Goal: Task Accomplishment & Management: Manage account settings

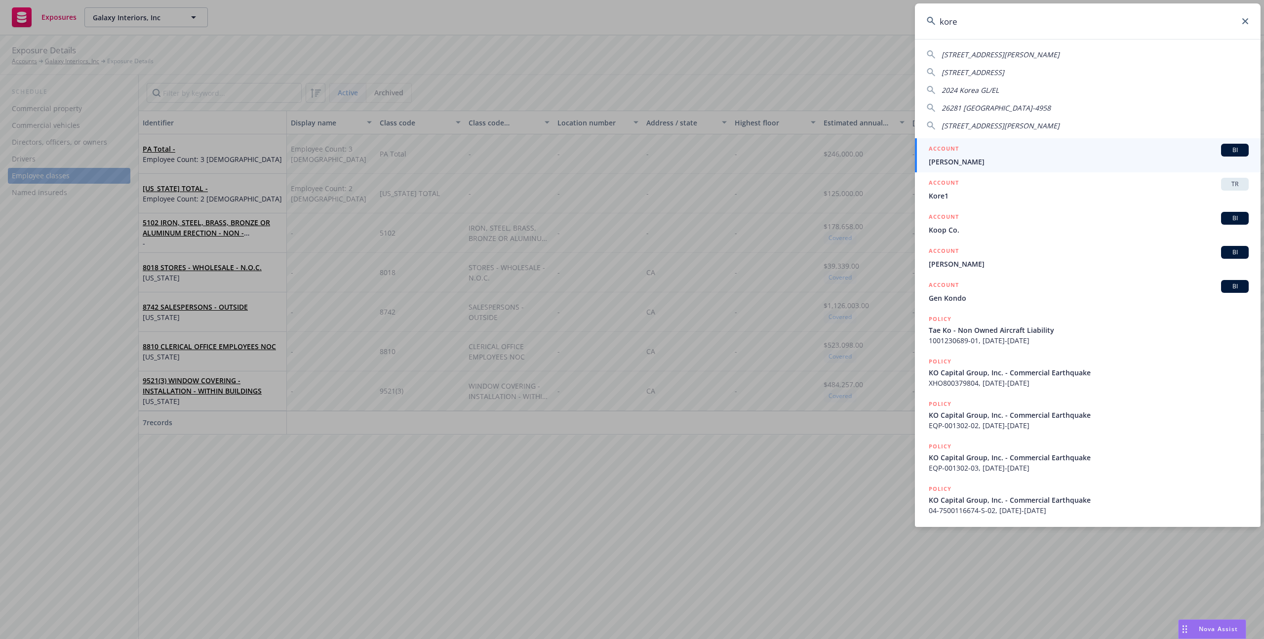
type input "koret"
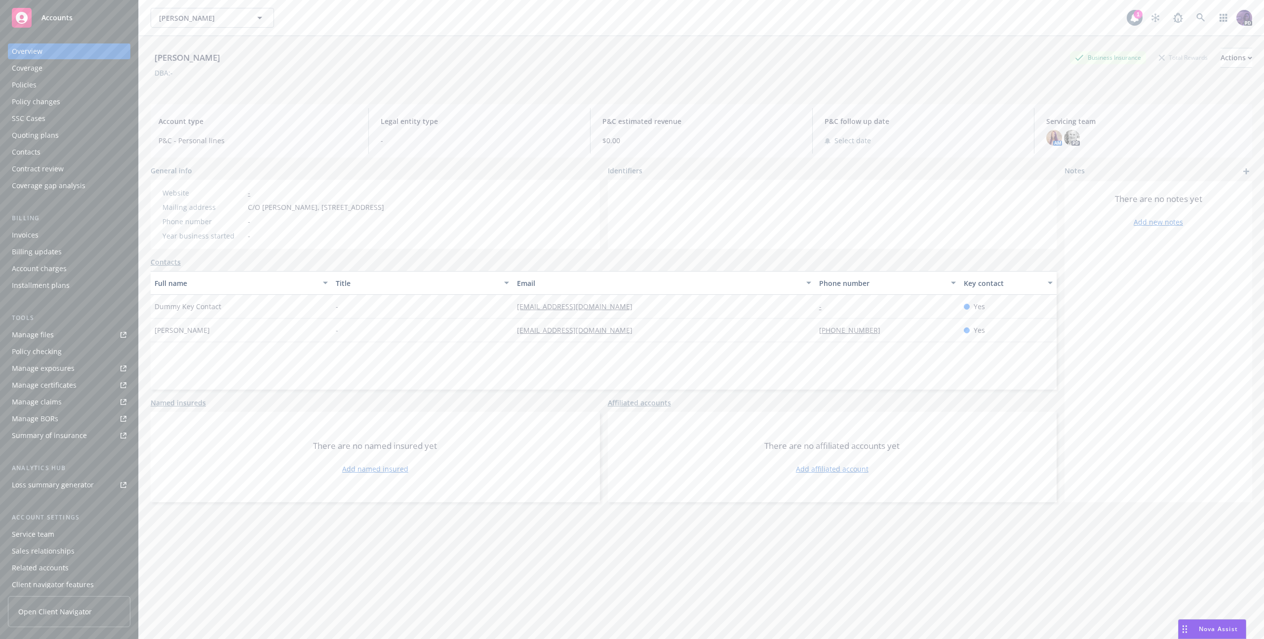
click at [105, 86] on div "Policies" at bounding box center [69, 85] width 115 height 16
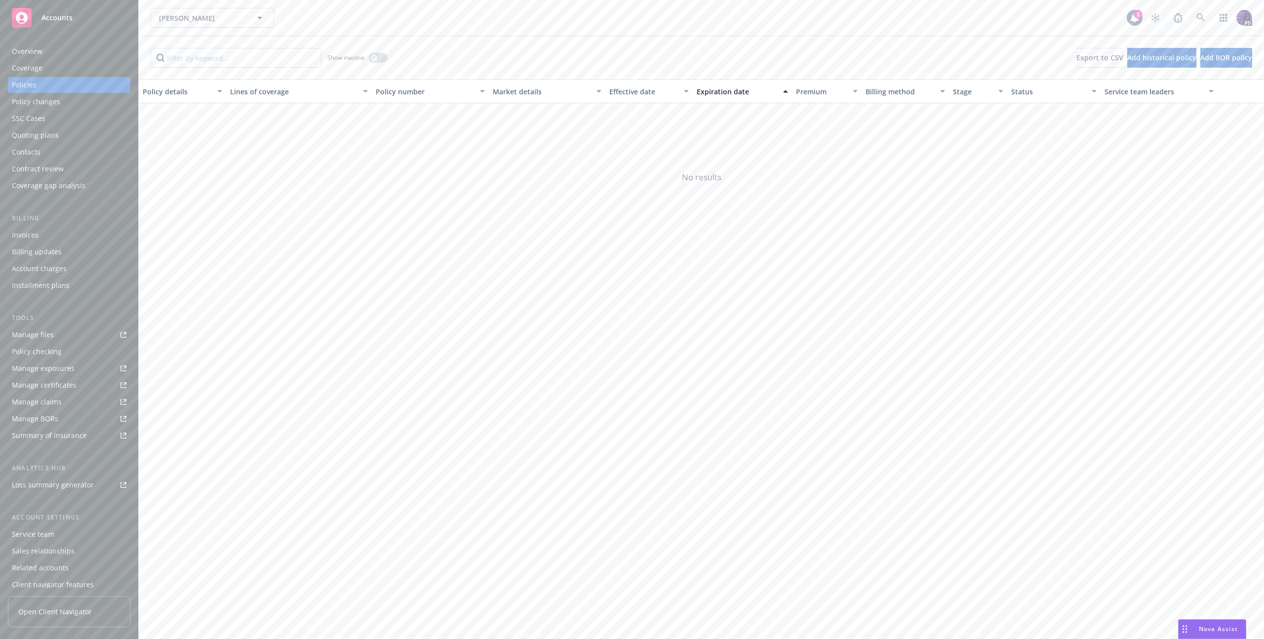
click at [378, 22] on div "[PERSON_NAME] [PERSON_NAME]" at bounding box center [639, 18] width 976 height 20
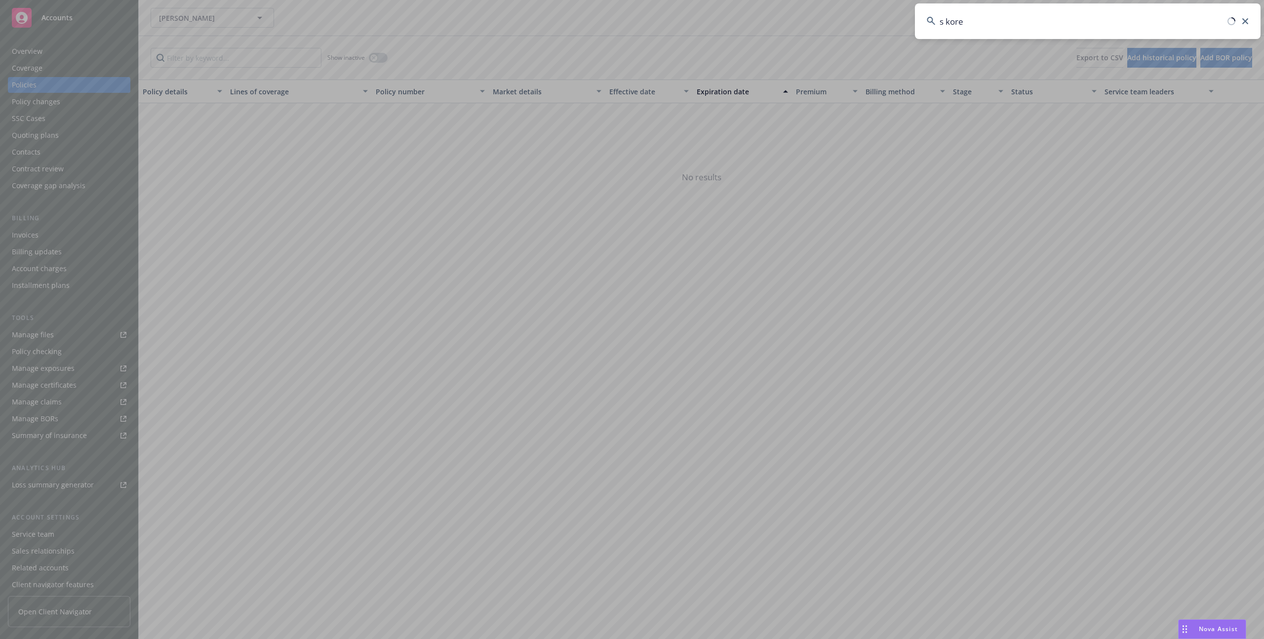
type input "s koret"
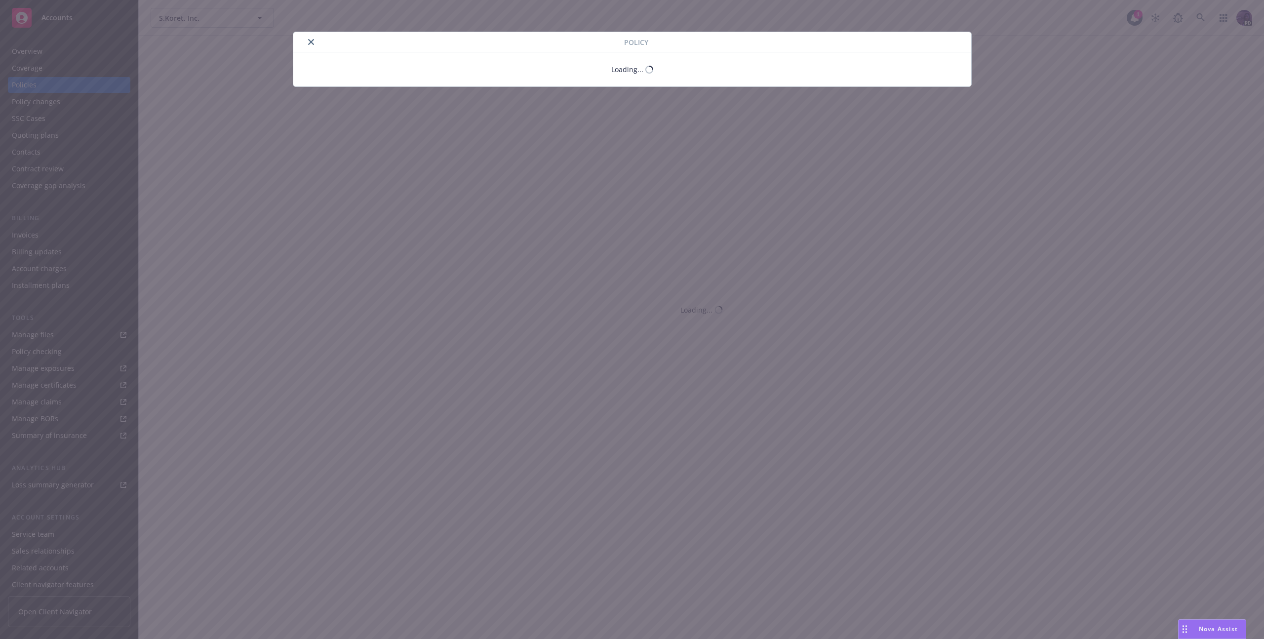
click at [88, 86] on div "Policy Loading..." at bounding box center [632, 319] width 1264 height 639
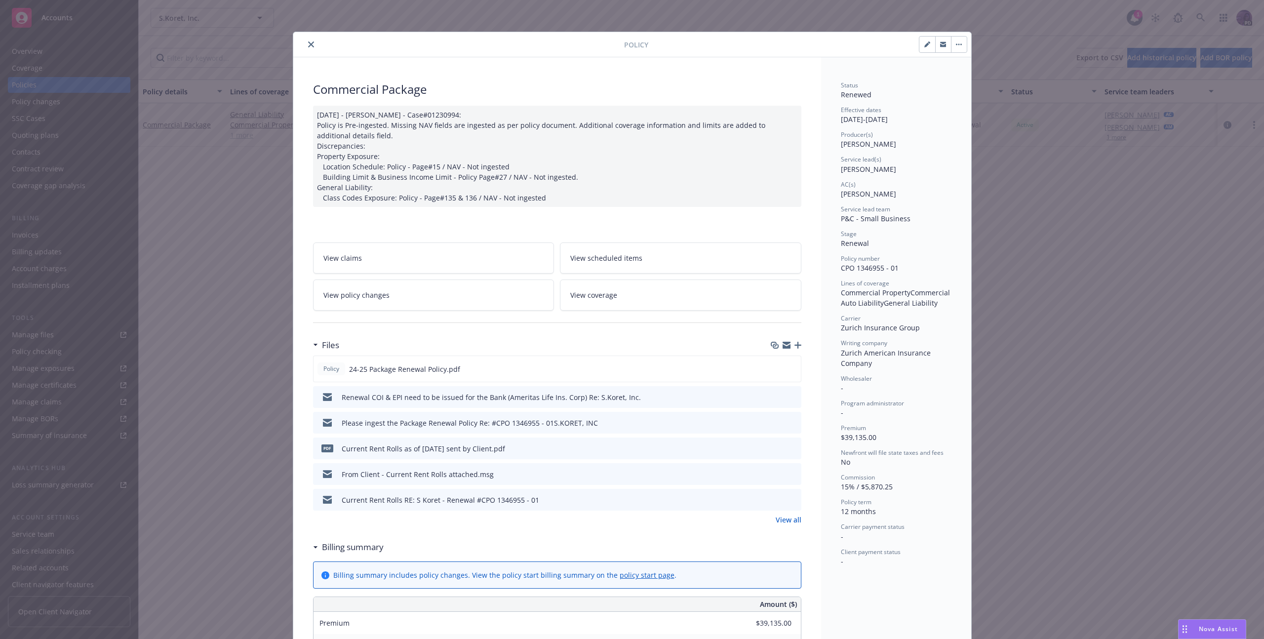
click at [308, 46] on icon "close" at bounding box center [311, 44] width 6 height 6
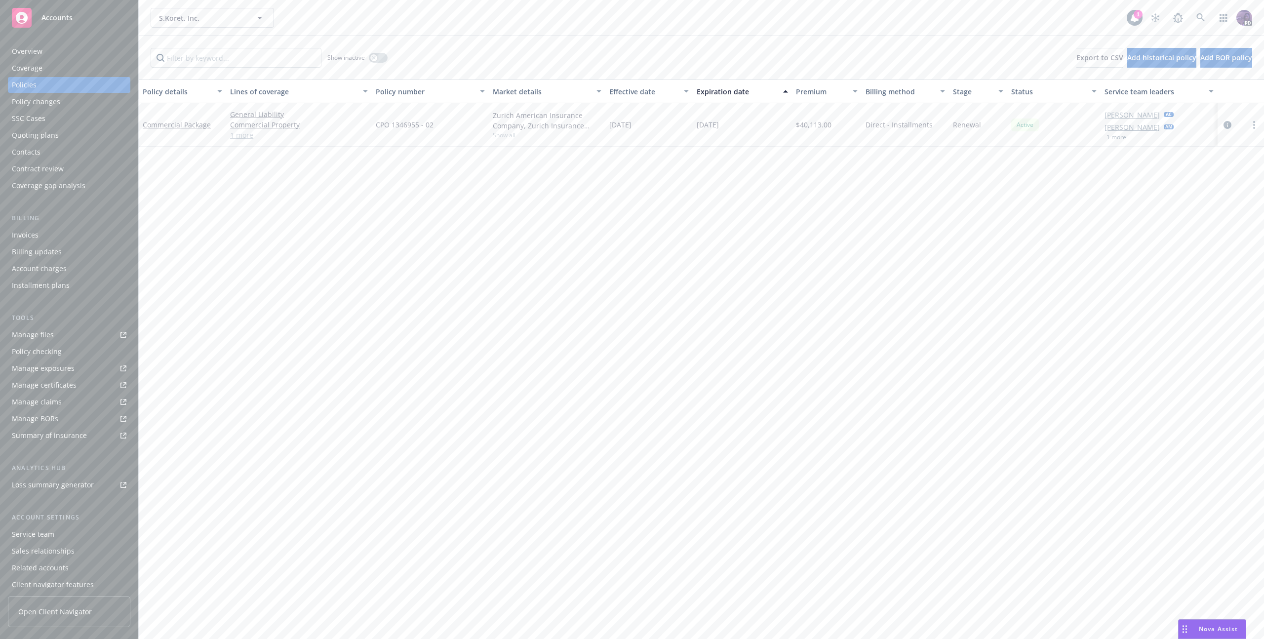
click at [253, 132] on link "1 more" at bounding box center [299, 135] width 138 height 10
click at [375, 55] on div "button" at bounding box center [373, 57] width 7 height 7
click at [290, 24] on div "S.Koret, Inc. S.Koret, Inc." at bounding box center [639, 18] width 976 height 20
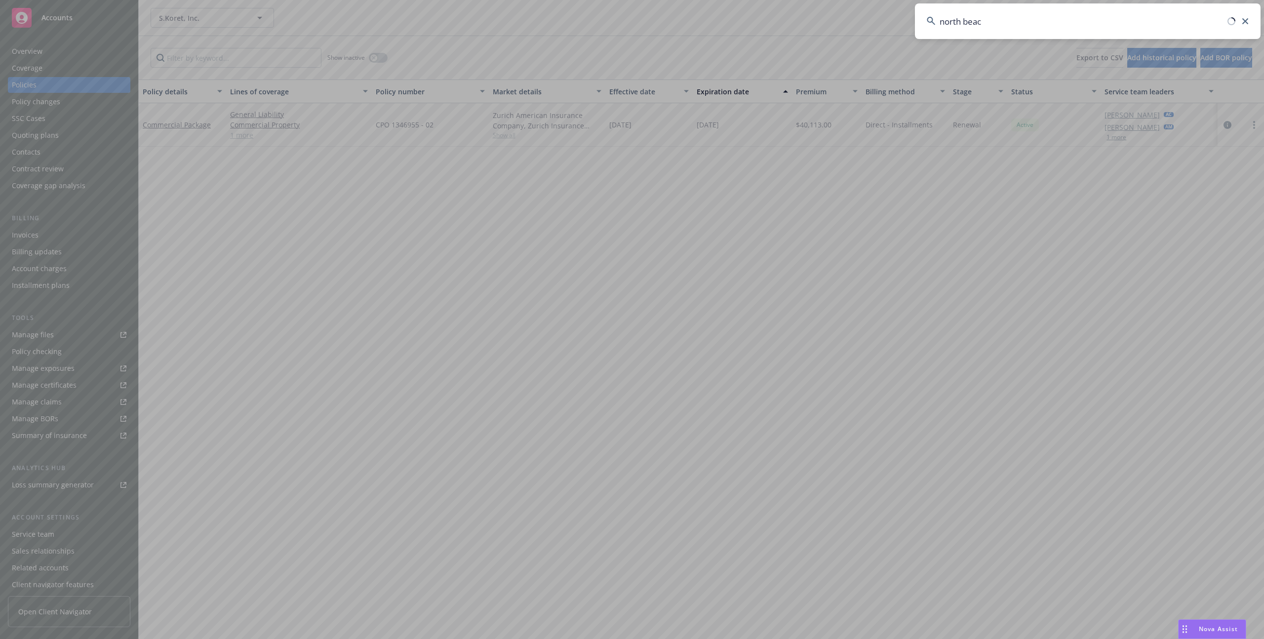
type input "[GEOGRAPHIC_DATA]"
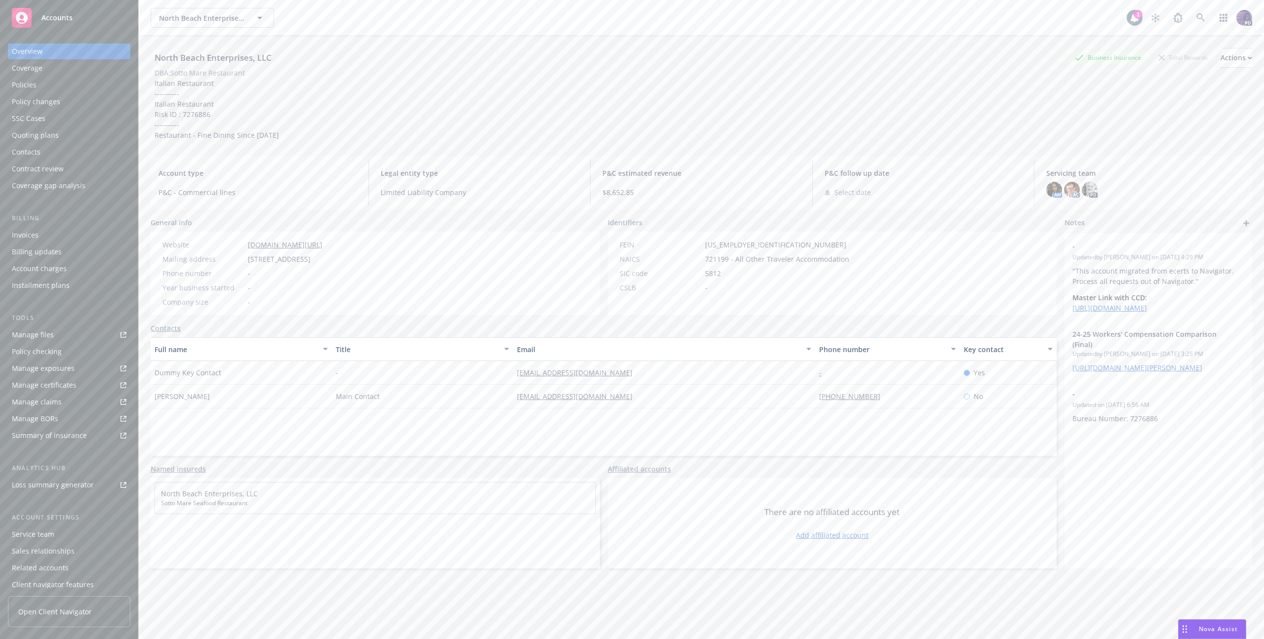
click at [62, 87] on div "Policies" at bounding box center [69, 85] width 115 height 16
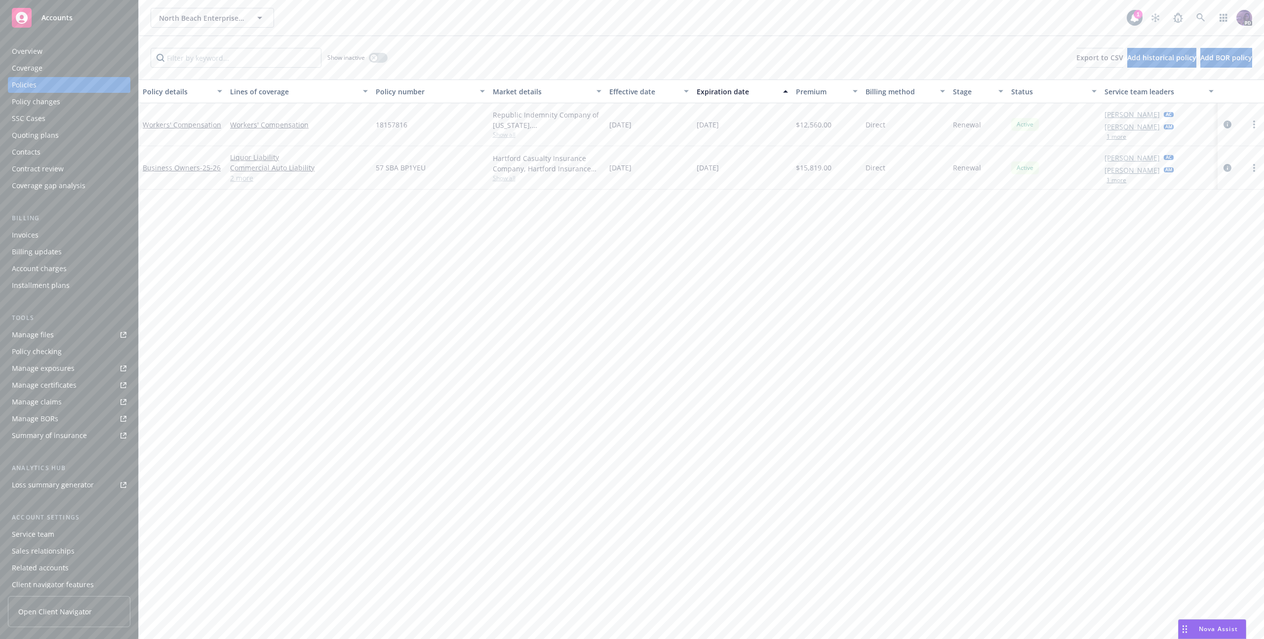
click at [241, 183] on link "2 more" at bounding box center [299, 178] width 138 height 10
click at [453, 12] on div "North Beach Enterprises, LLC North Beach Enterprises, LLC" at bounding box center [639, 18] width 976 height 20
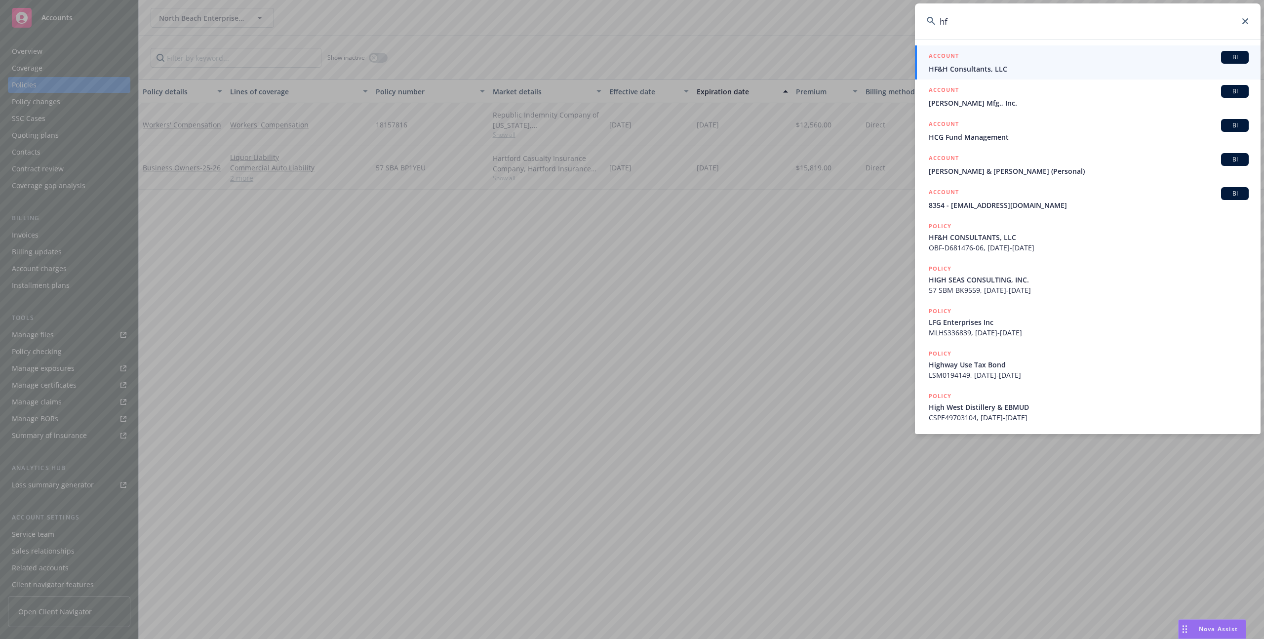
type input "hfh"
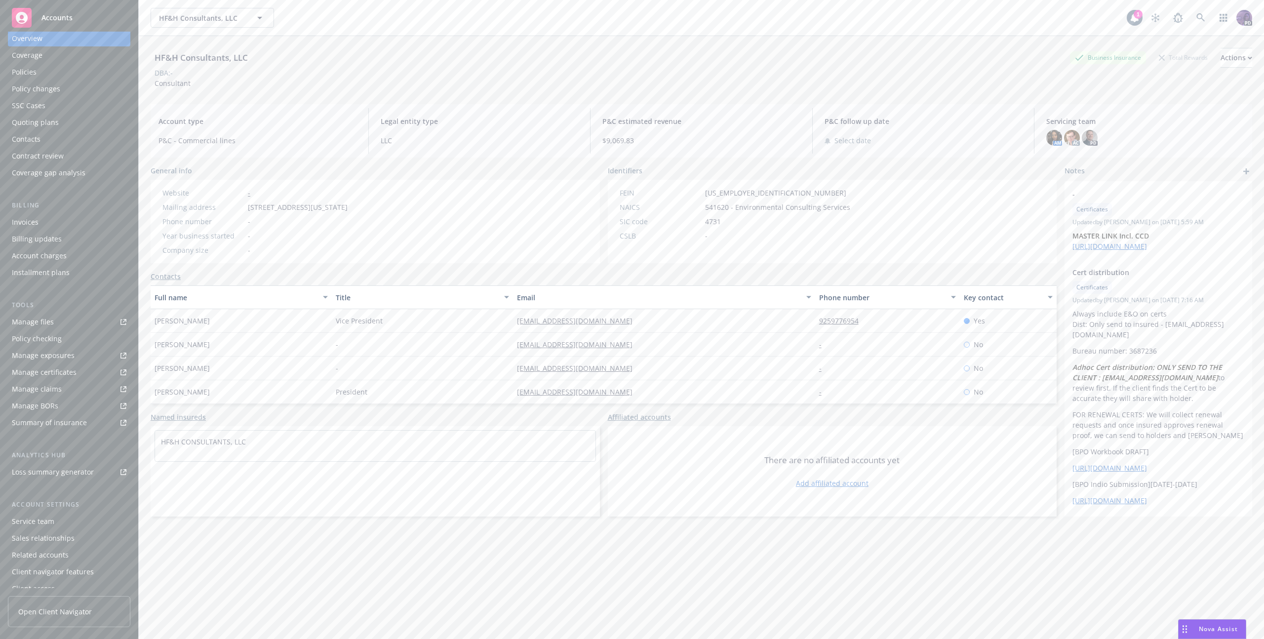
scroll to position [21, 0]
click at [55, 579] on div "Client access" at bounding box center [69, 580] width 115 height 16
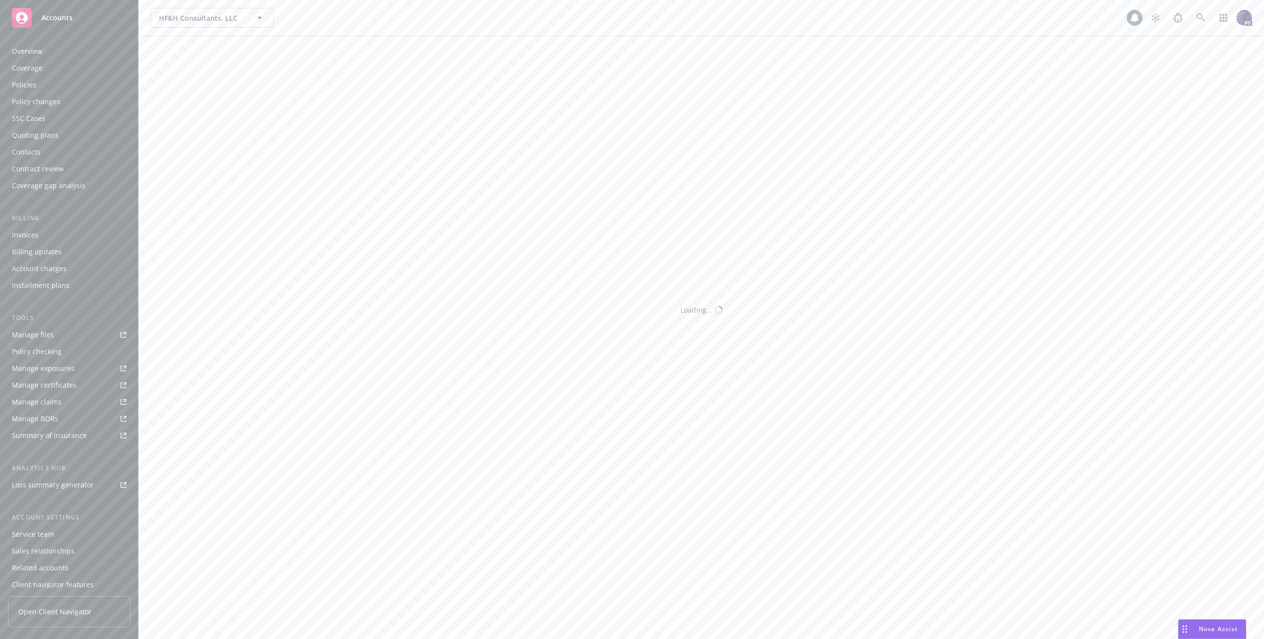
scroll to position [21, 0]
click at [65, 563] on div "Client navigator features" at bounding box center [53, 564] width 82 height 16
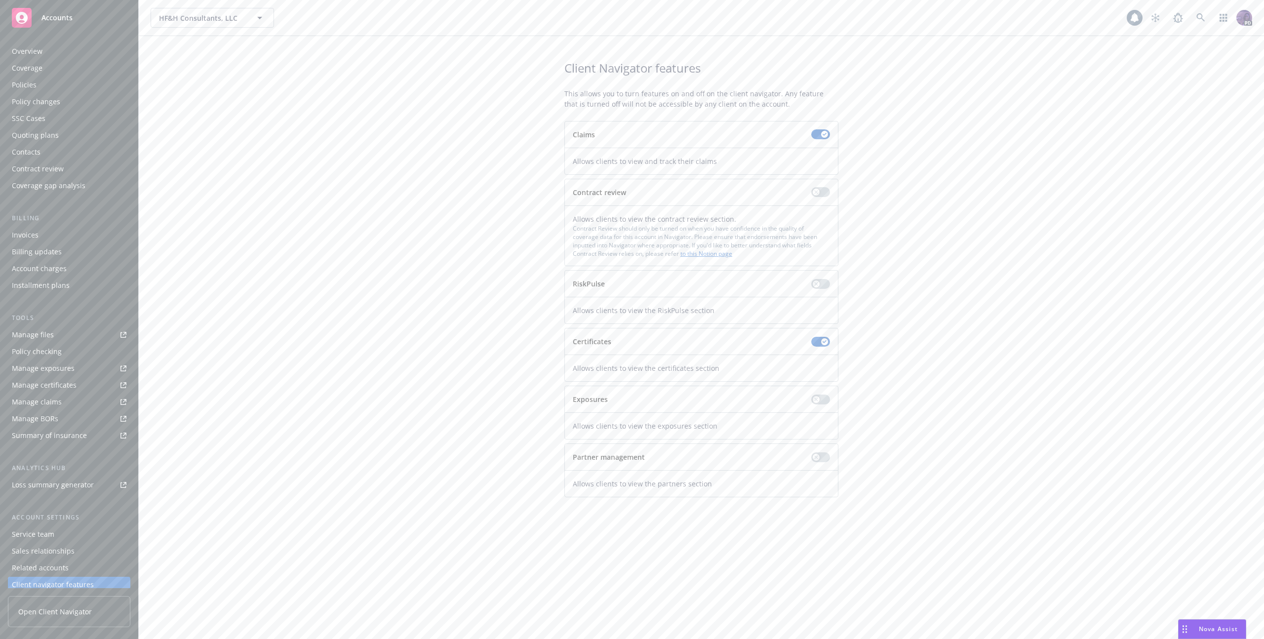
scroll to position [21, 0]
click at [824, 345] on button "button" at bounding box center [820, 342] width 19 height 10
click at [818, 137] on button "button" at bounding box center [820, 134] width 19 height 10
click at [41, 577] on div "Client access" at bounding box center [33, 580] width 43 height 16
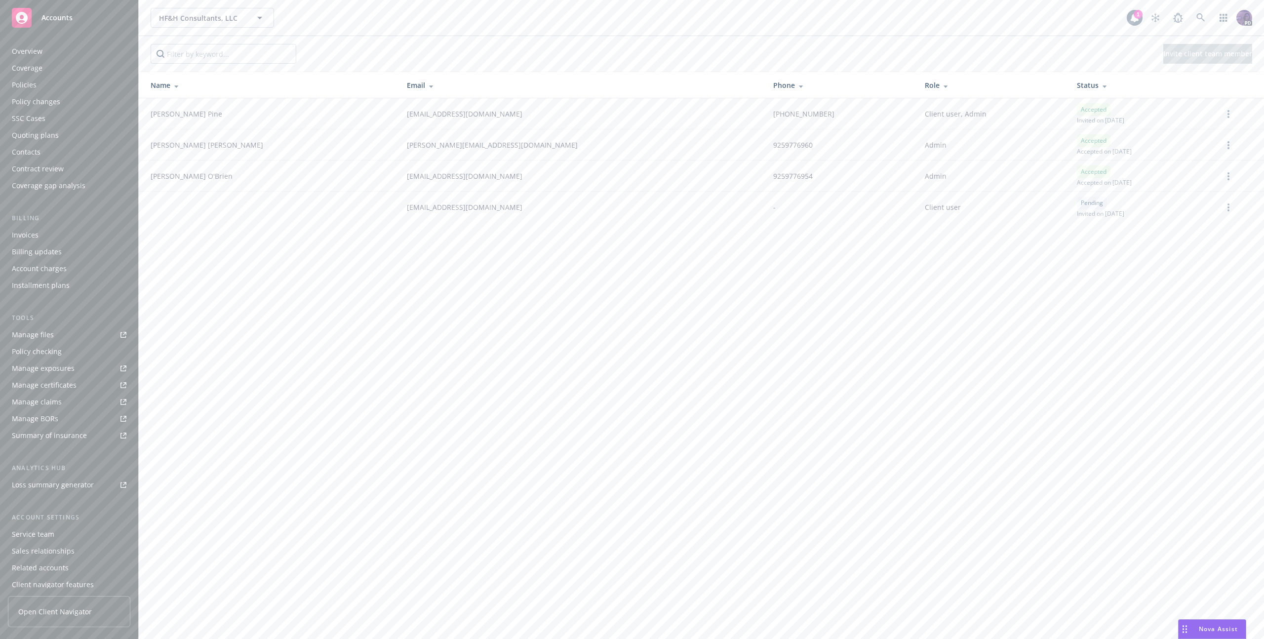
click at [74, 90] on div "Policies" at bounding box center [69, 85] width 115 height 16
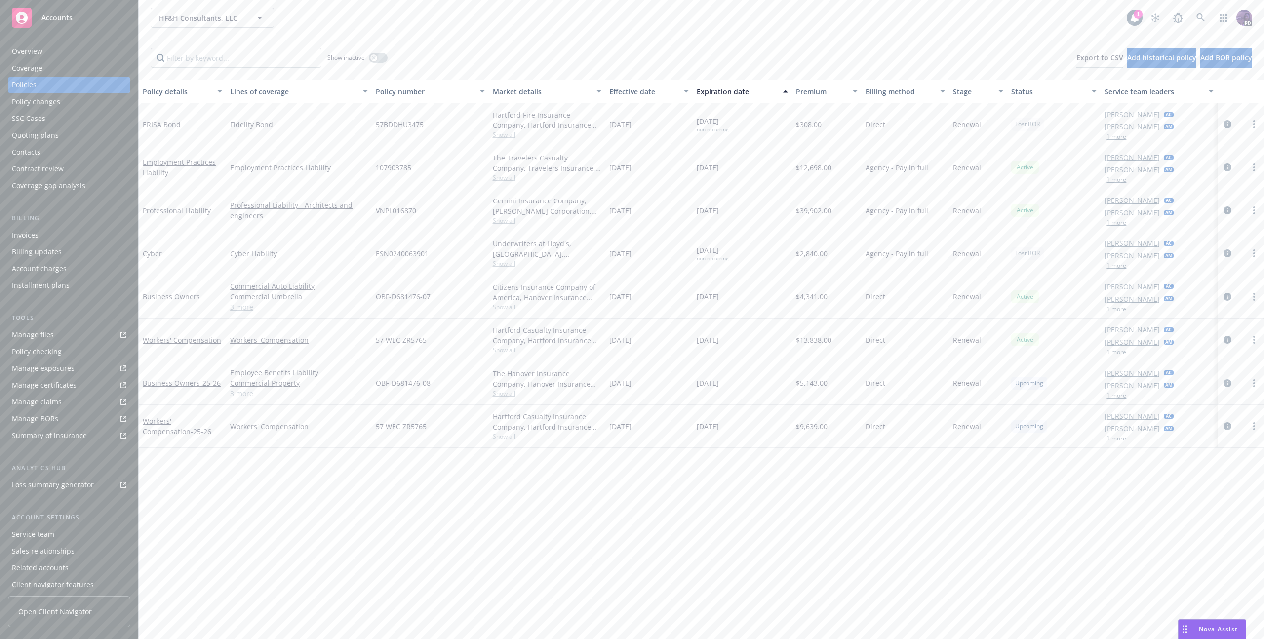
click at [503, 13] on div "HF&H Consultants, LLC HF&H Consultants, LLC" at bounding box center [639, 18] width 976 height 20
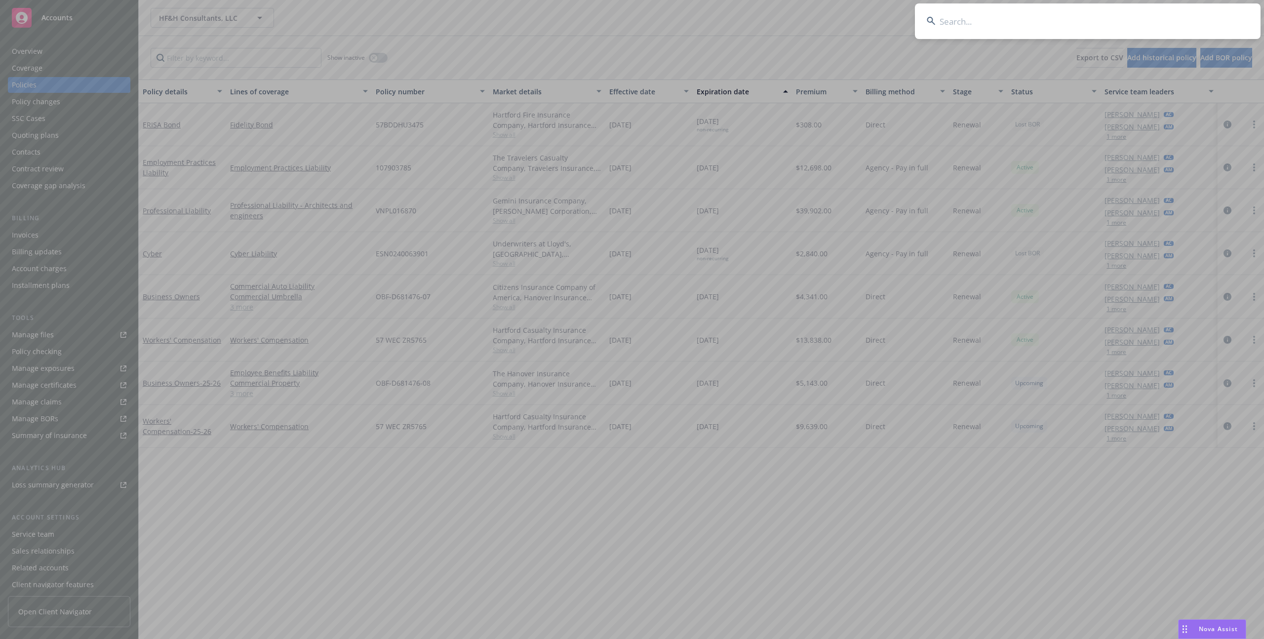
type input "s"
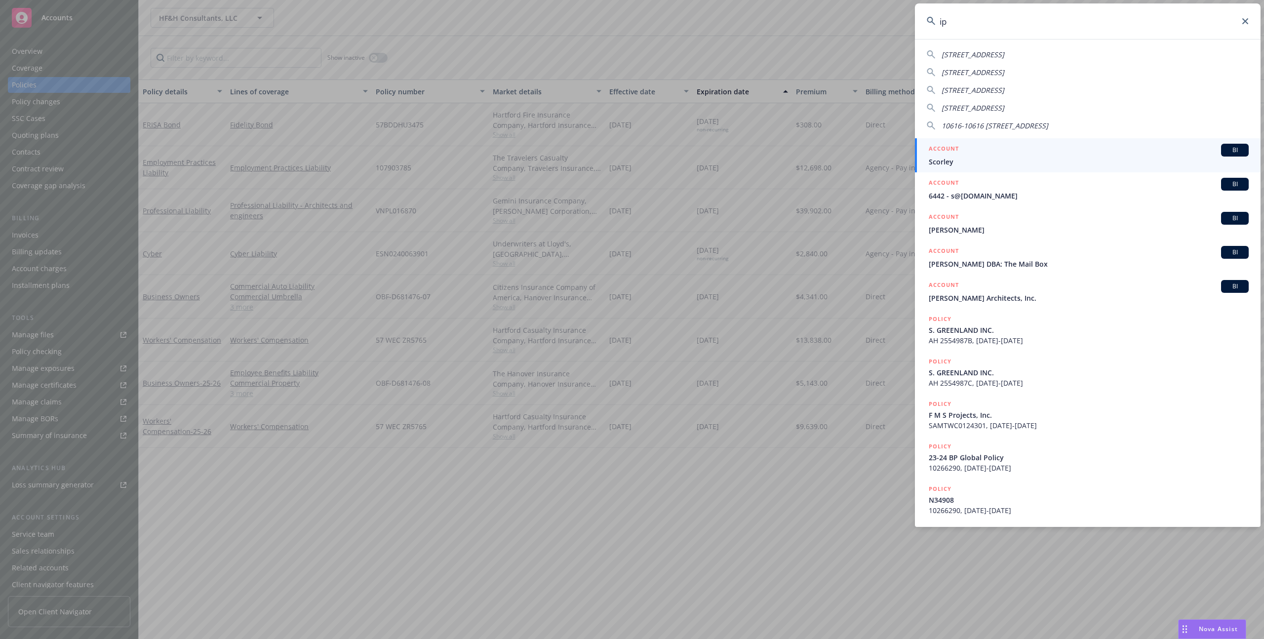
type input "ip3"
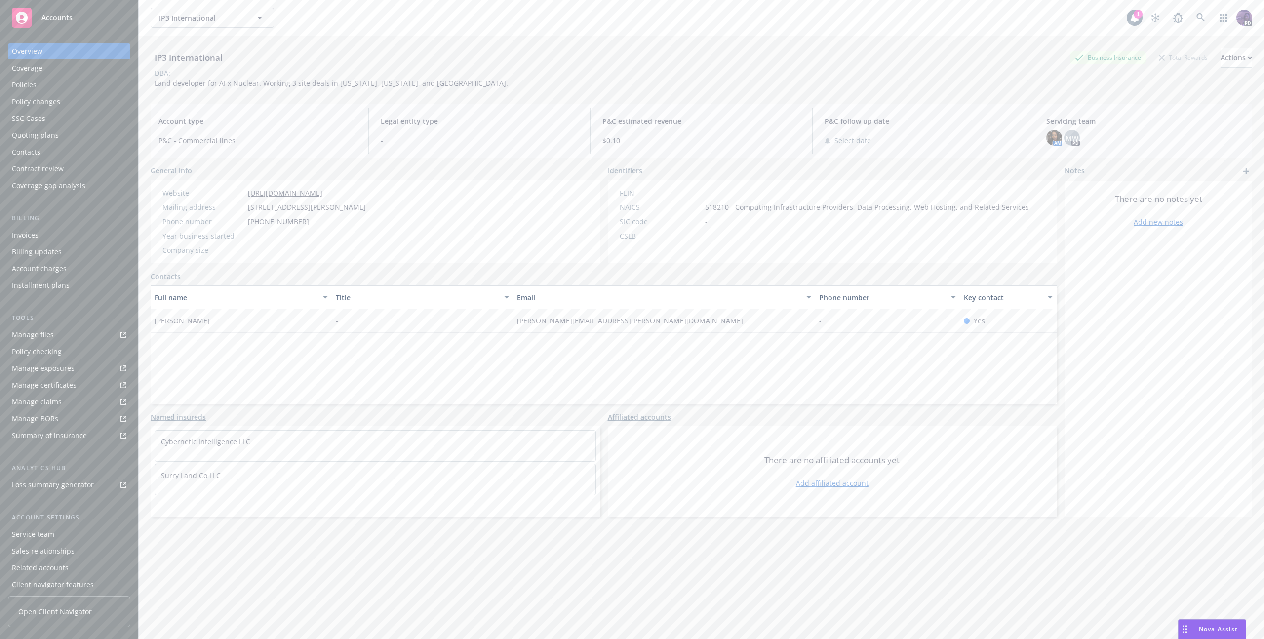
click at [83, 134] on div "Quoting plans" at bounding box center [69, 135] width 115 height 16
click at [78, 133] on div "Quoting plans" at bounding box center [69, 135] width 115 height 16
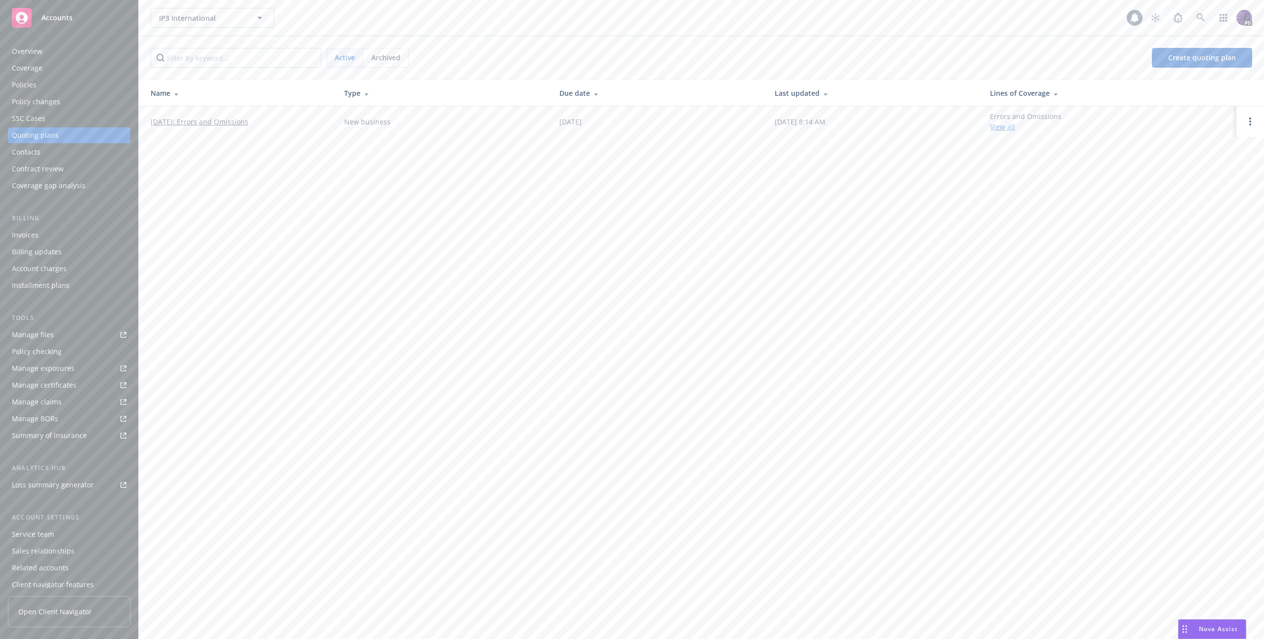
click at [248, 124] on link "[DATE]: Errors and Omissions" at bounding box center [200, 122] width 98 height 10
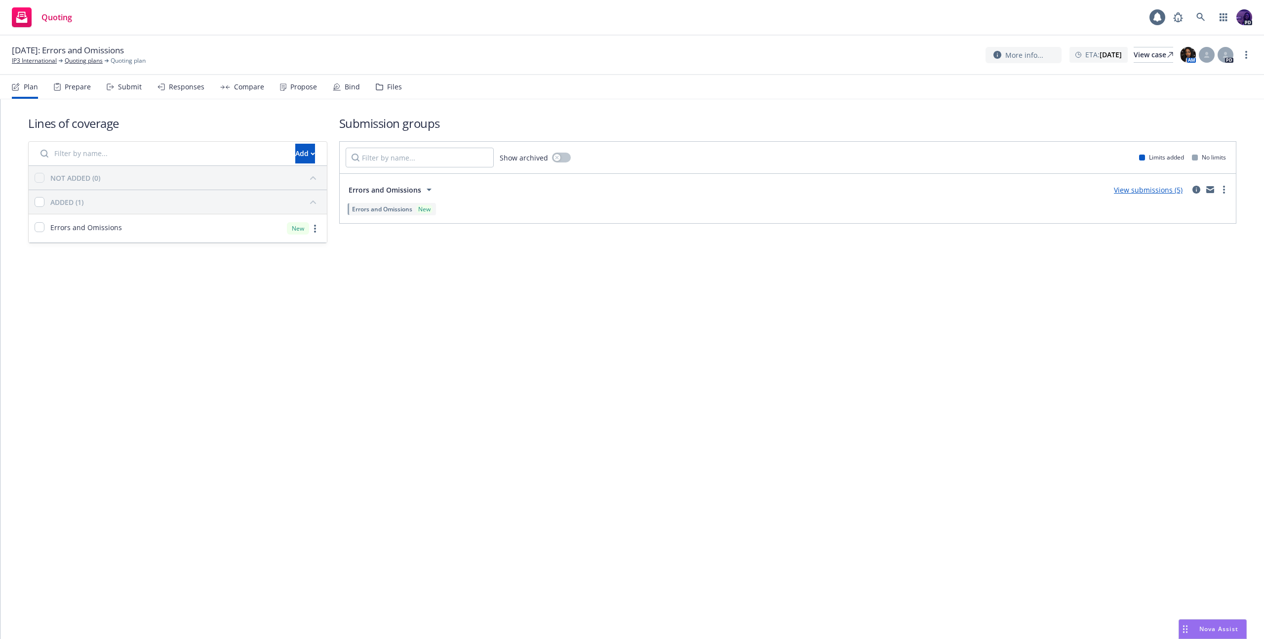
click at [1122, 190] on link "View submissions (5)" at bounding box center [1148, 189] width 69 height 9
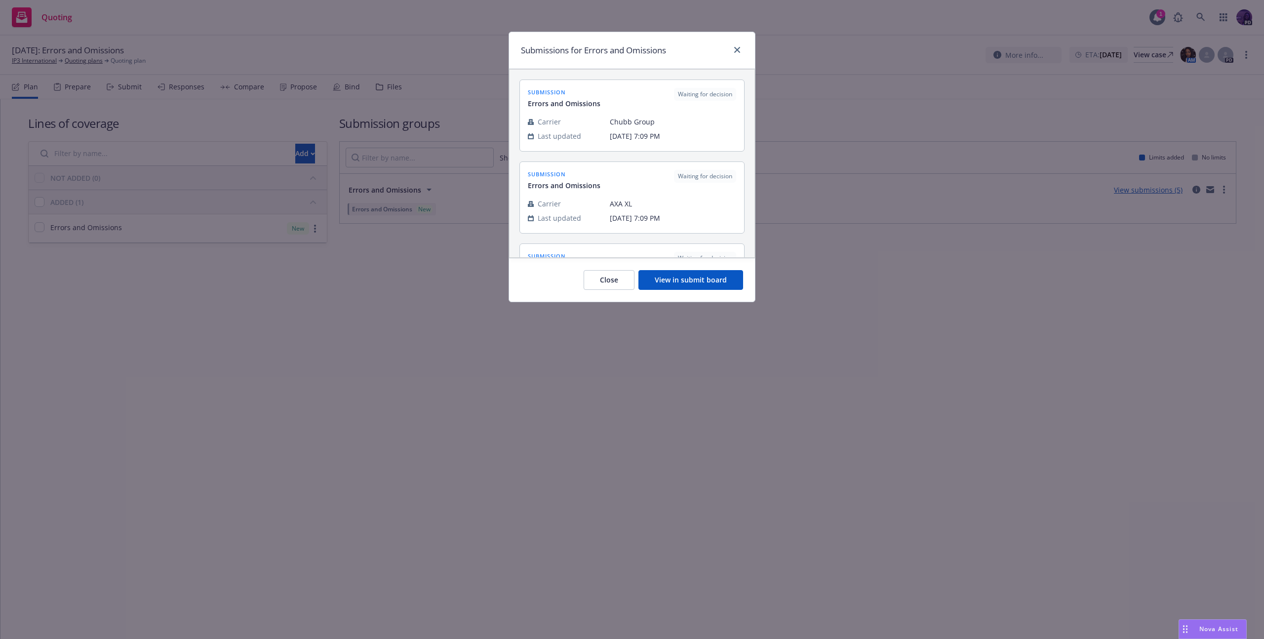
click at [661, 282] on button "View in submit board" at bounding box center [690, 280] width 105 height 20
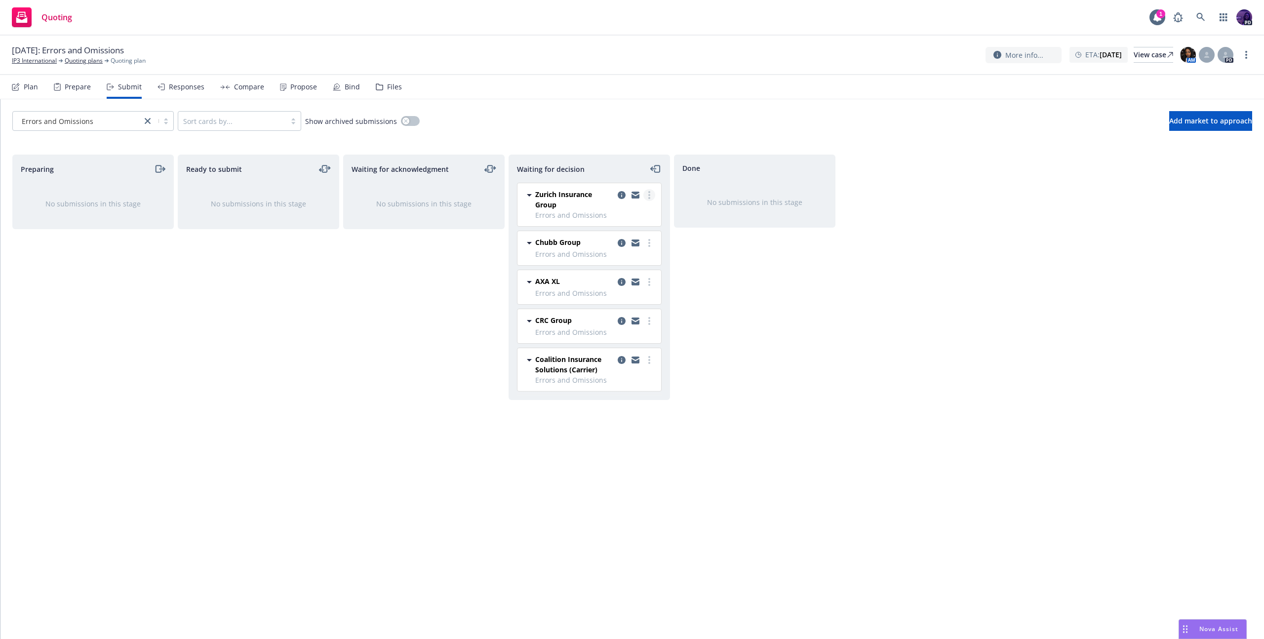
click at [650, 193] on icon "more" at bounding box center [649, 195] width 2 height 8
click at [627, 282] on link "Add declined decision" at bounding box center [605, 275] width 99 height 20
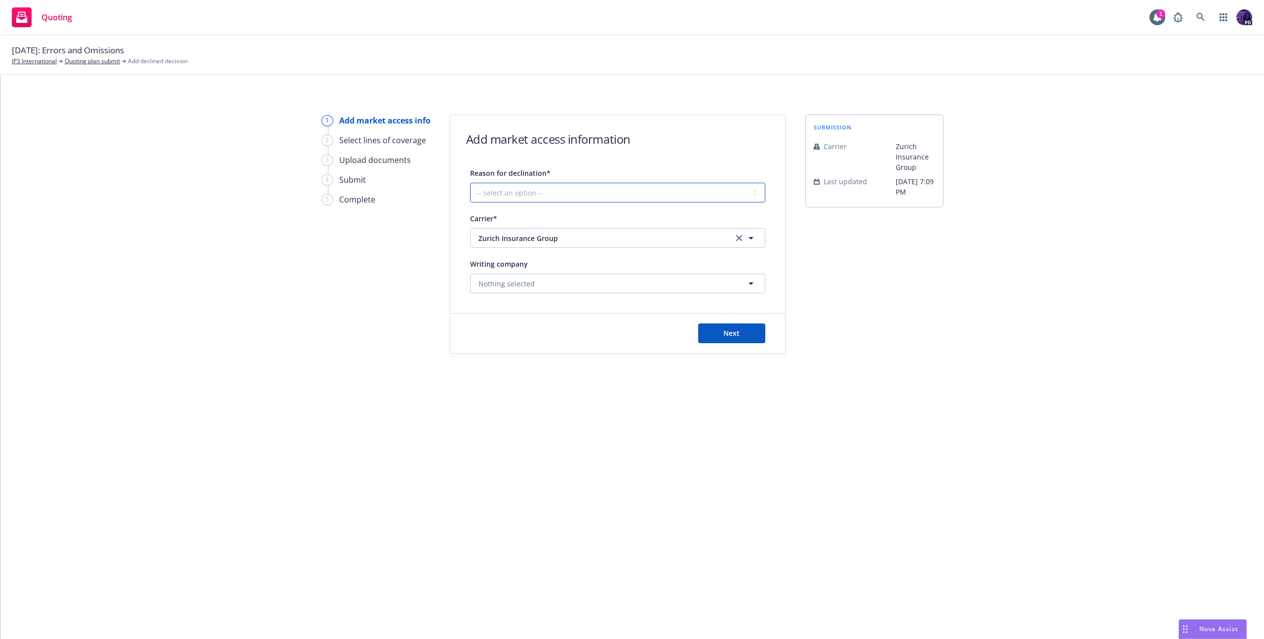
click at [626, 188] on select "-- select an option -- Cannot compete with other markets Carrier non-renewed Ca…" at bounding box center [617, 193] width 295 height 20
select select "DOES_NOT_FIT_UNDERWRITER_APPETITE"
click at [722, 330] on button "Next" at bounding box center [731, 333] width 67 height 20
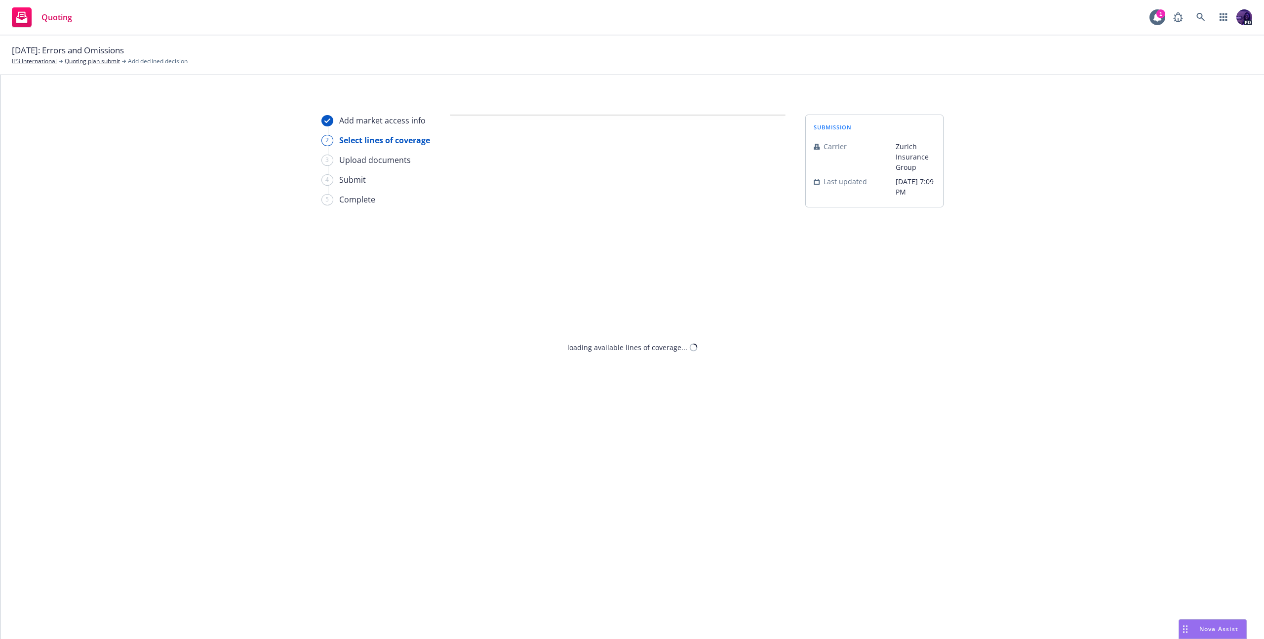
select select "DOES_NOT_FIT_UNDERWRITER_APPETITE"
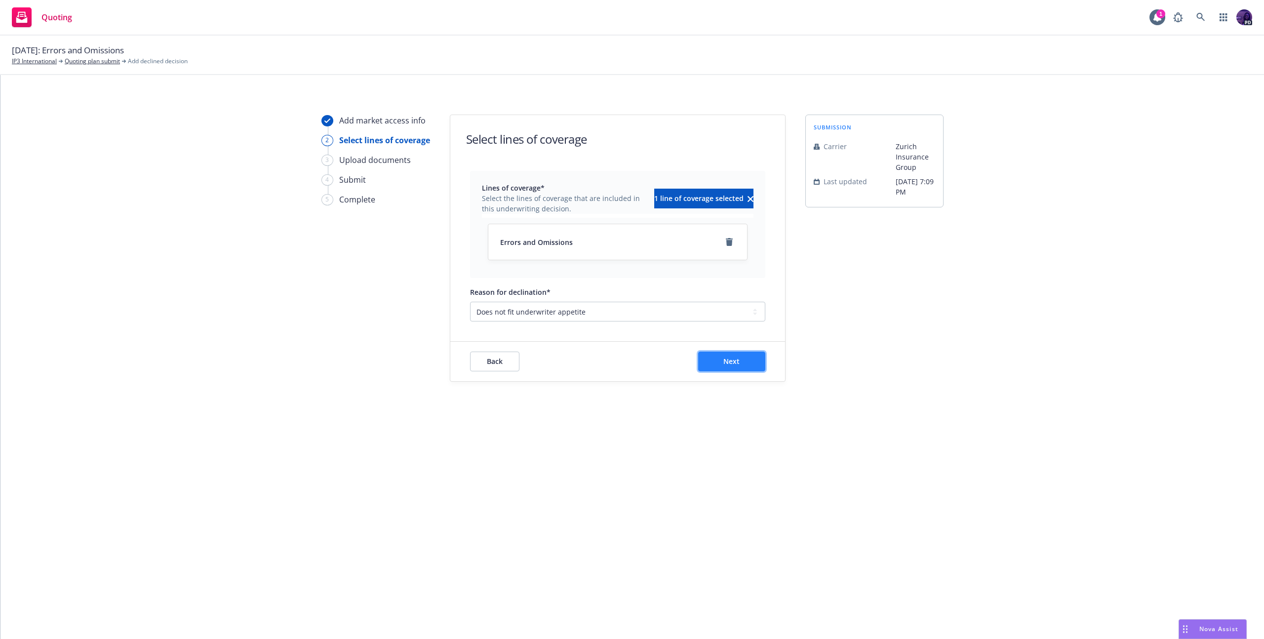
click at [724, 360] on span "Next" at bounding box center [731, 361] width 16 height 9
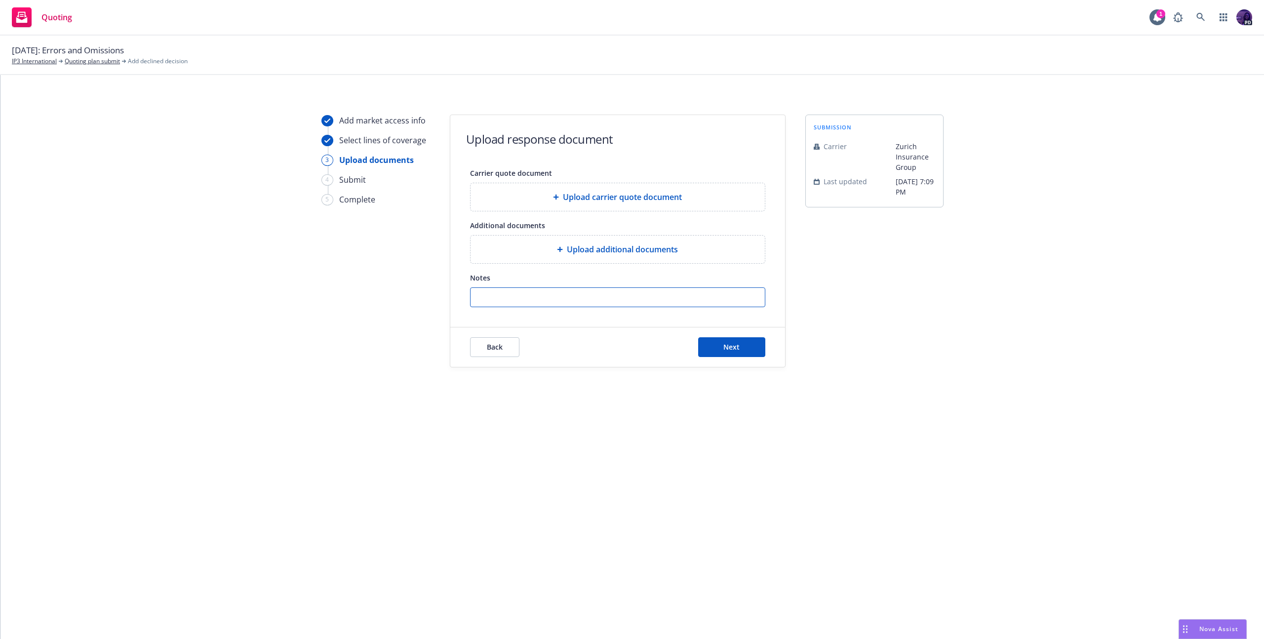
click at [682, 300] on input "Notes" at bounding box center [618, 297] width 294 height 19
paste input "Unfortunately, this client is not a fit for us here in Construction Professiona…"
type input "Unfortunately, this client is not a fit for us here in Construction Professiona…"
click at [729, 350] on span "Next" at bounding box center [731, 346] width 16 height 9
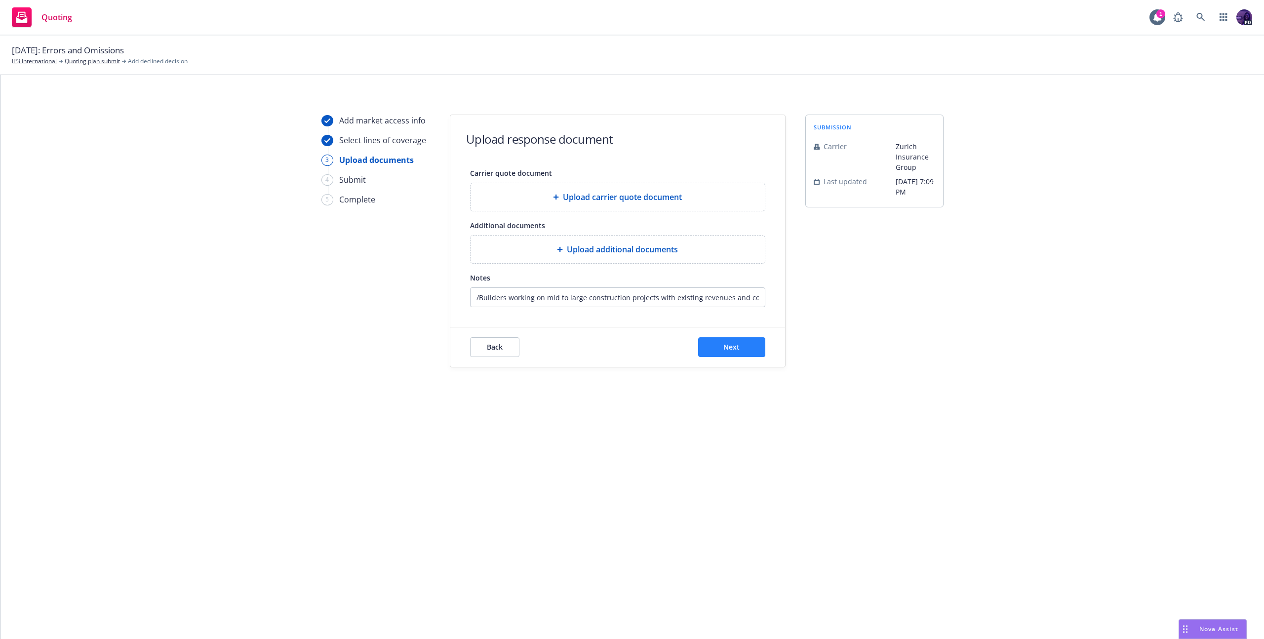
scroll to position [0, 0]
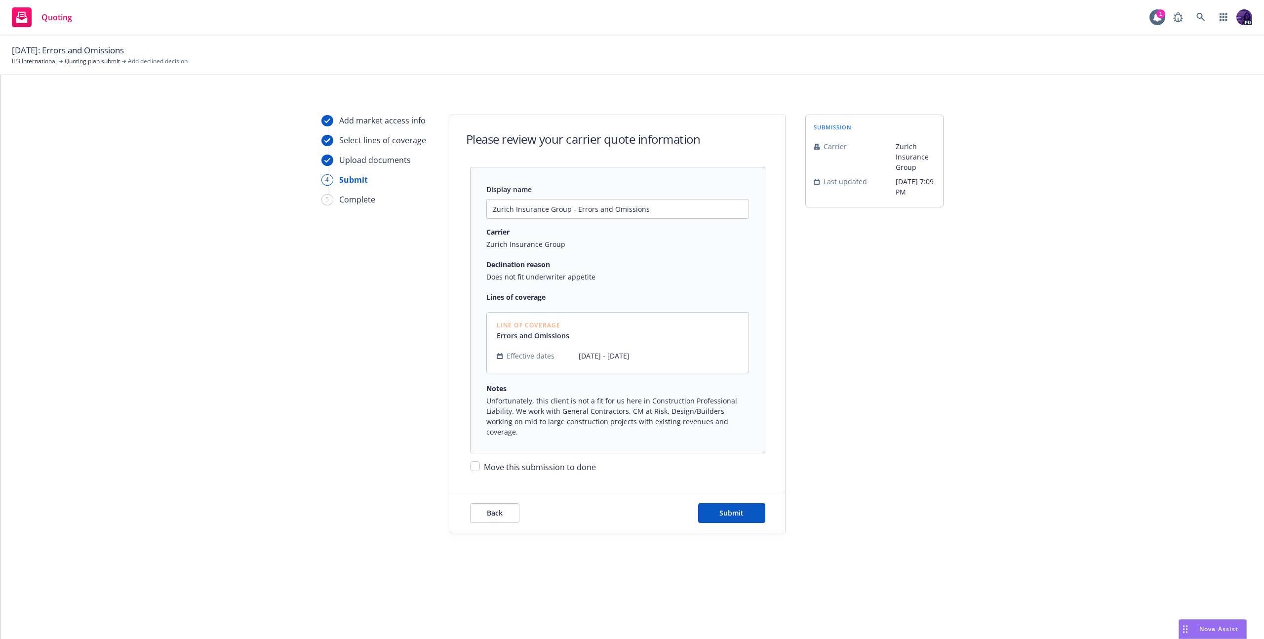
click at [564, 462] on span "Move this submission to done" at bounding box center [540, 467] width 112 height 11
click at [480, 461] on input "Move this submission to done" at bounding box center [475, 466] width 10 height 10
checkbox input "true"
click at [726, 503] on button "Submit" at bounding box center [731, 513] width 67 height 20
